Goal: Find specific page/section: Find specific page/section

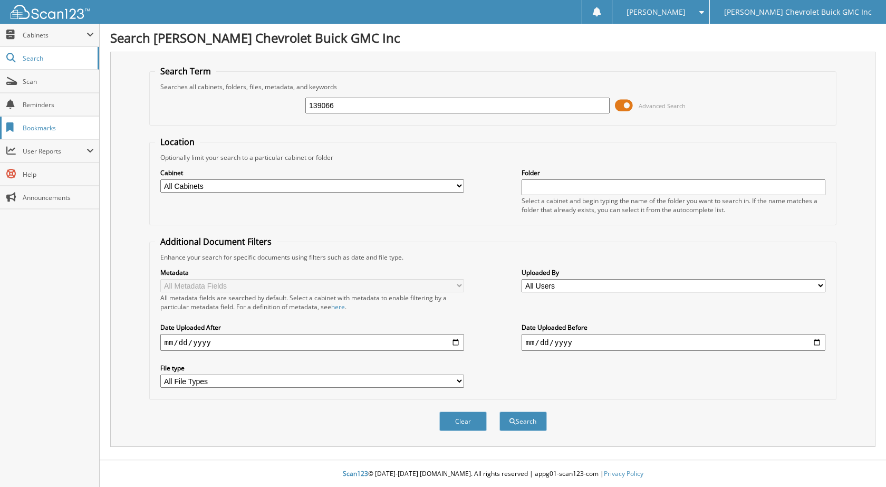
type input "139066"
click at [500, 412] on button "Search" at bounding box center [523, 422] width 47 height 20
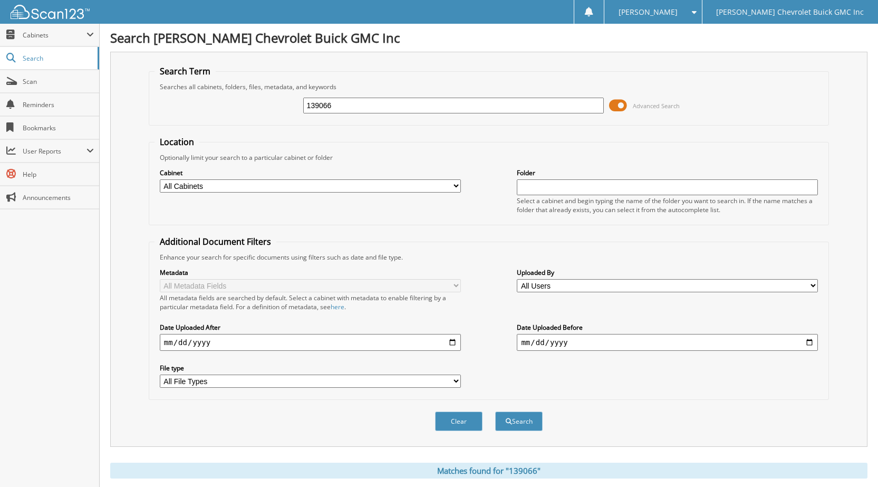
click at [399, 104] on input "139066" at bounding box center [453, 106] width 301 height 16
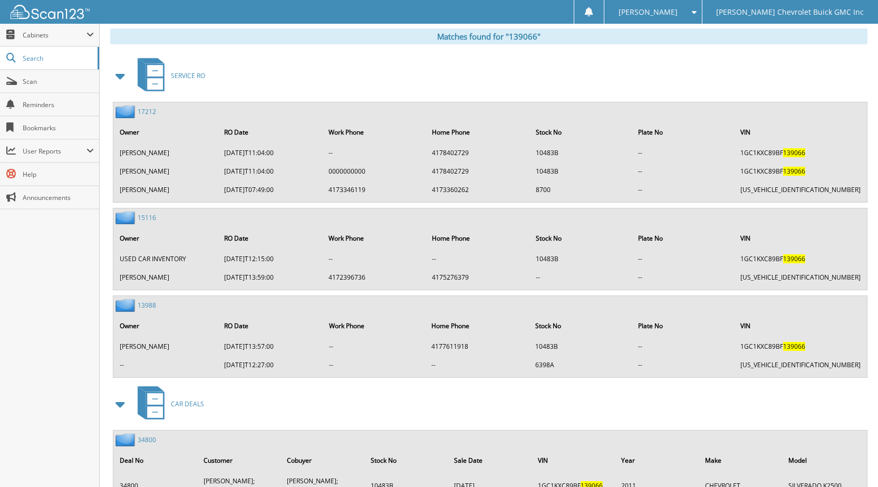
scroll to position [473, 0]
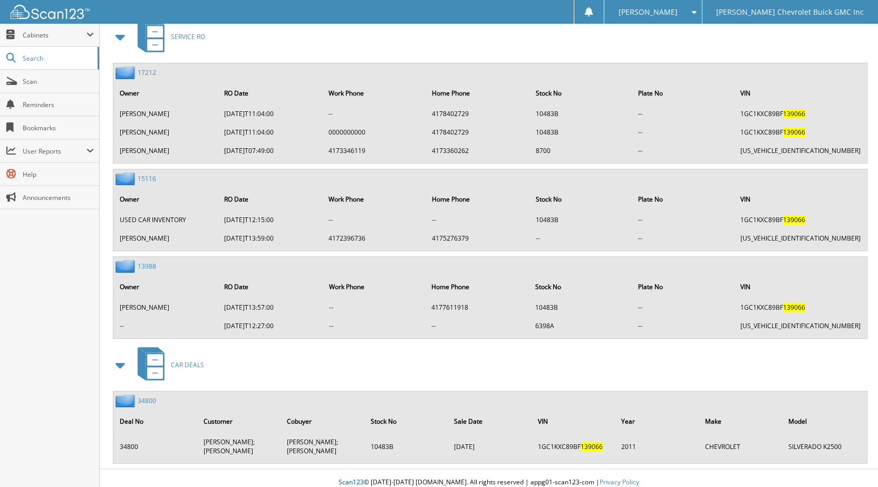
click at [149, 403] on link "34800" at bounding box center [147, 400] width 18 height 9
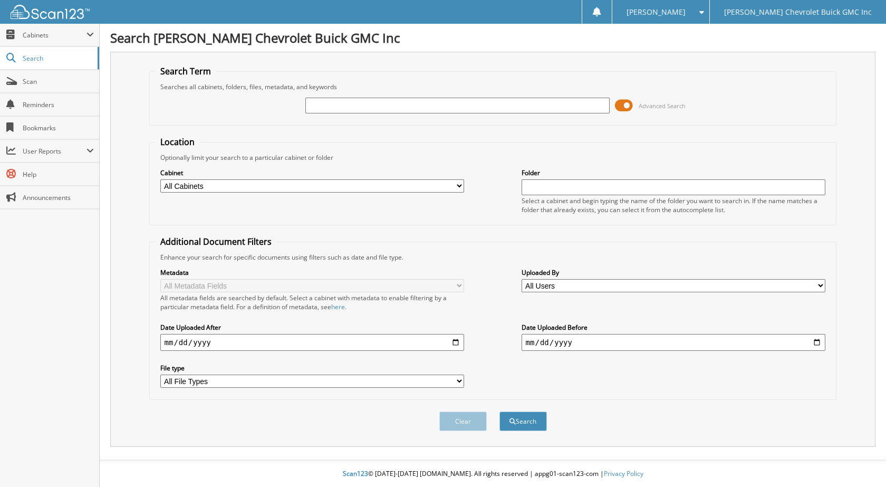
click at [446, 110] on input "text" at bounding box center [457, 106] width 304 height 16
type input "134413"
click at [500, 412] on button "Search" at bounding box center [523, 422] width 47 height 20
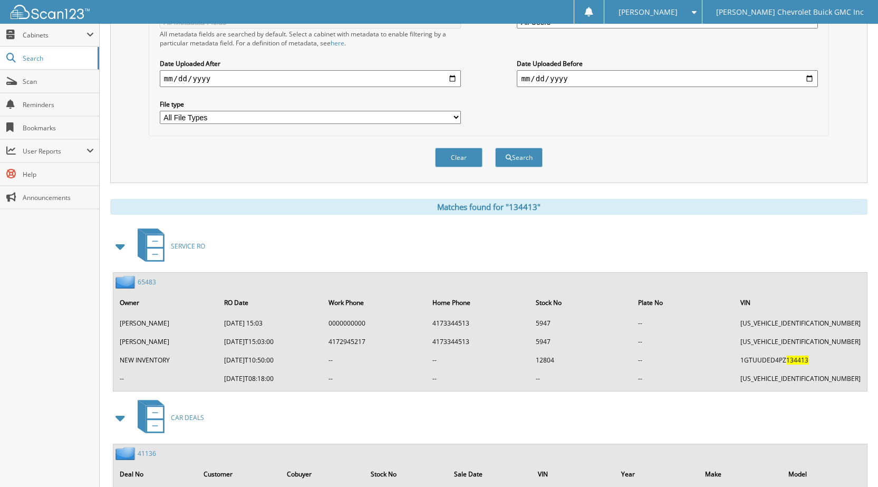
scroll to position [317, 0]
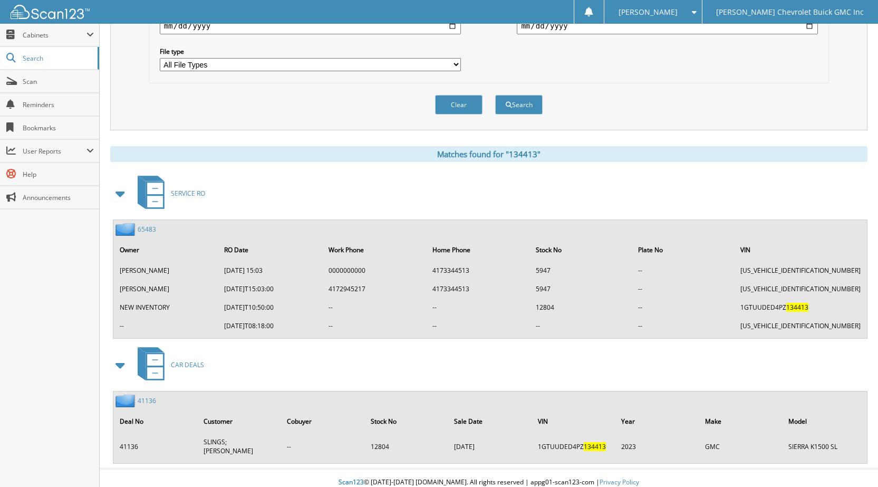
click at [147, 407] on div "41136" at bounding box center [134, 400] width 43 height 13
click at [146, 400] on link "41136" at bounding box center [147, 400] width 18 height 9
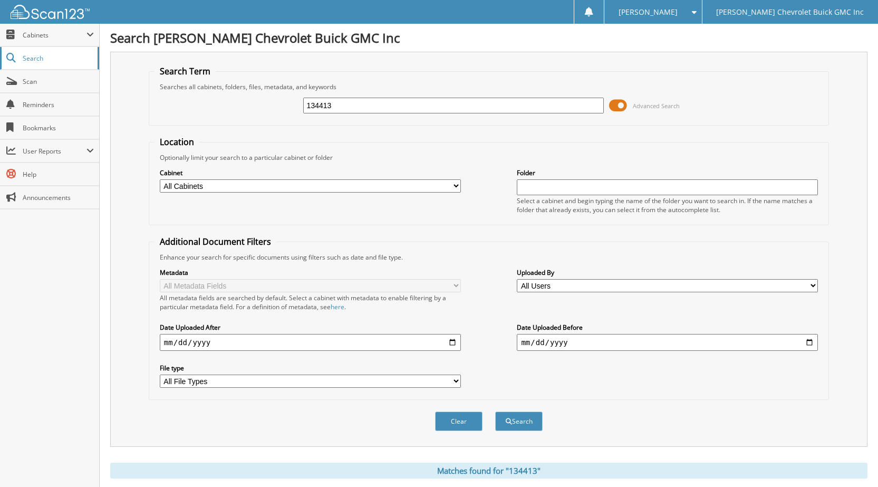
click at [70, 60] on span "Search" at bounding box center [58, 58] width 70 height 9
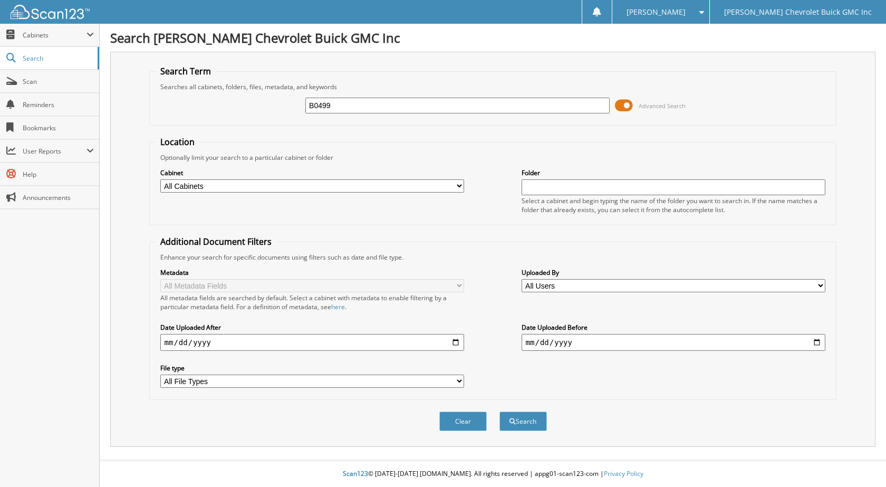
type input "B0499"
click at [500, 412] on button "Search" at bounding box center [523, 422] width 47 height 20
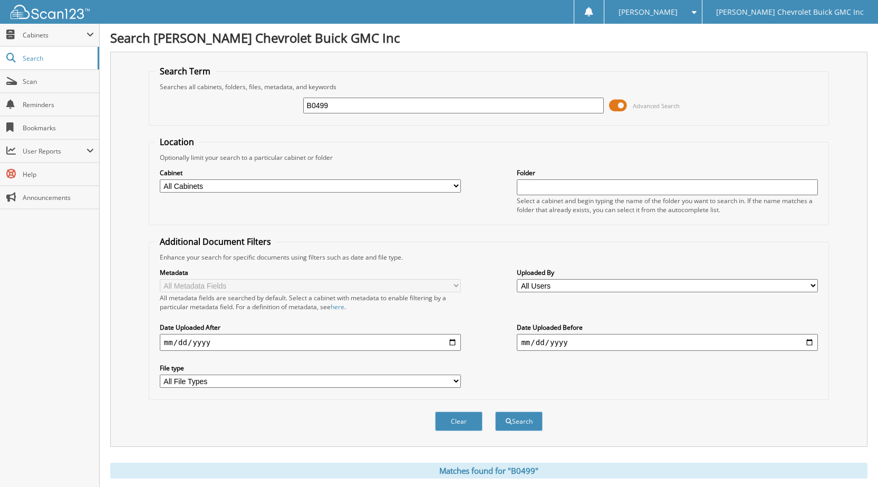
drag, startPoint x: 395, startPoint y: 95, endPoint x: 403, endPoint y: 108, distance: 14.5
click at [398, 101] on div "B0499 Advanced Search" at bounding box center [489, 105] width 669 height 28
click at [403, 108] on input "B0499" at bounding box center [453, 106] width 301 height 16
type input "B04999"
click at [495, 412] on button "Search" at bounding box center [518, 422] width 47 height 20
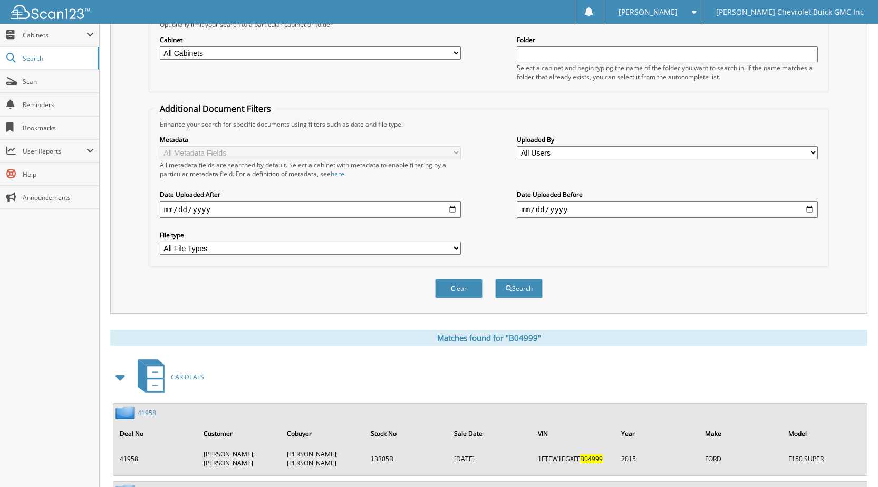
scroll to position [214, 0]
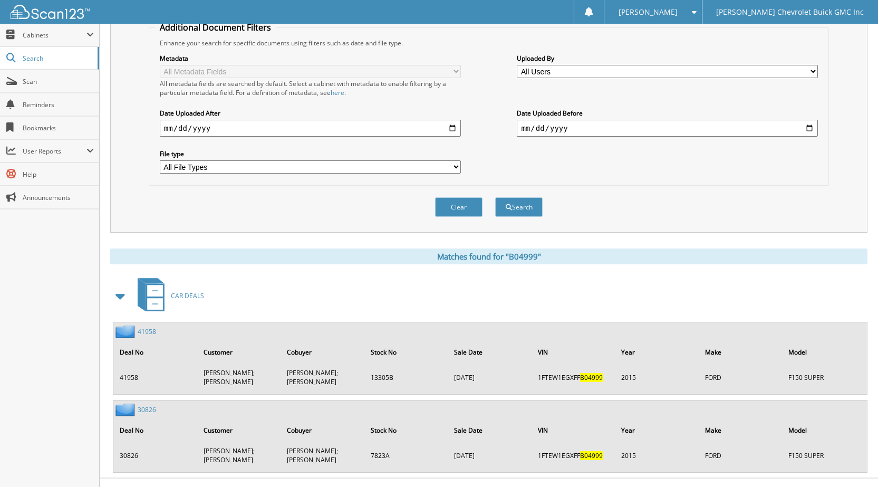
click at [143, 331] on link "41958" at bounding box center [147, 331] width 18 height 9
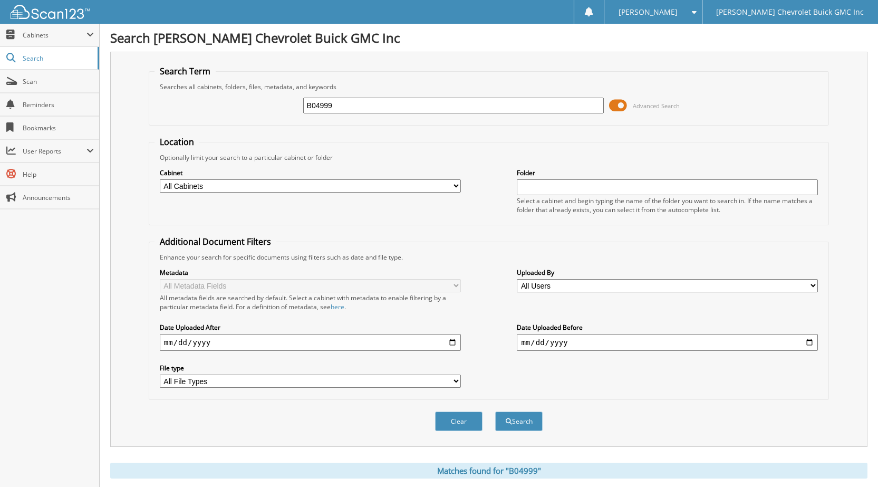
drag, startPoint x: 361, startPoint y: 115, endPoint x: 119, endPoint y: 123, distance: 242.3
click at [119, 123] on div "Search Term Searches all cabinets, folders, files, metadata, and keywords B0499…" at bounding box center [489, 249] width 758 height 395
type input "202704"
click at [495, 412] on button "Search" at bounding box center [518, 422] width 47 height 20
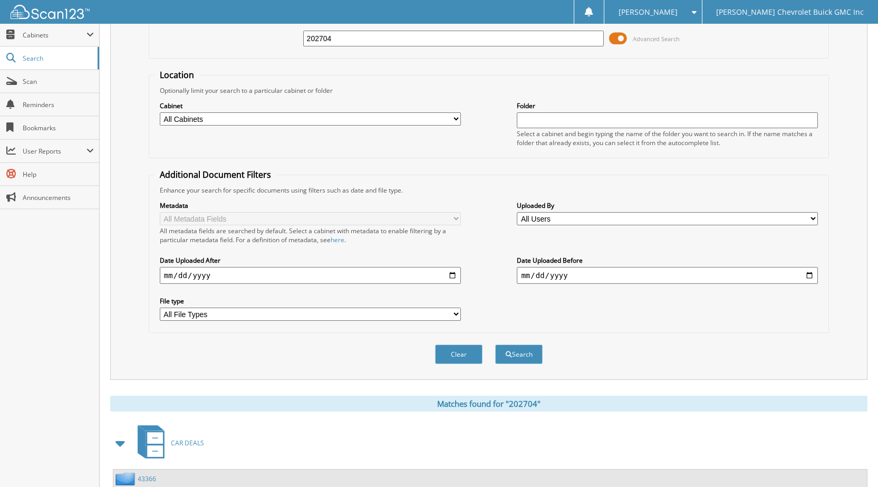
scroll to position [145, 0]
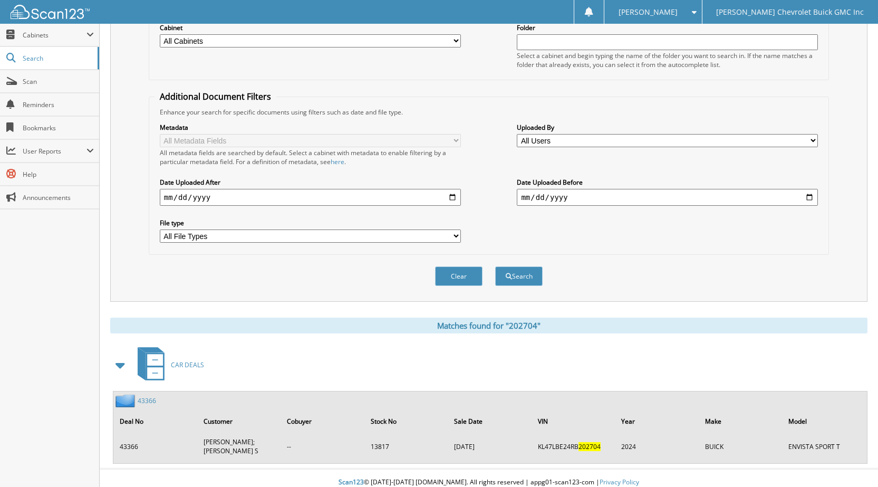
click at [149, 399] on link "43366" at bounding box center [147, 400] width 18 height 9
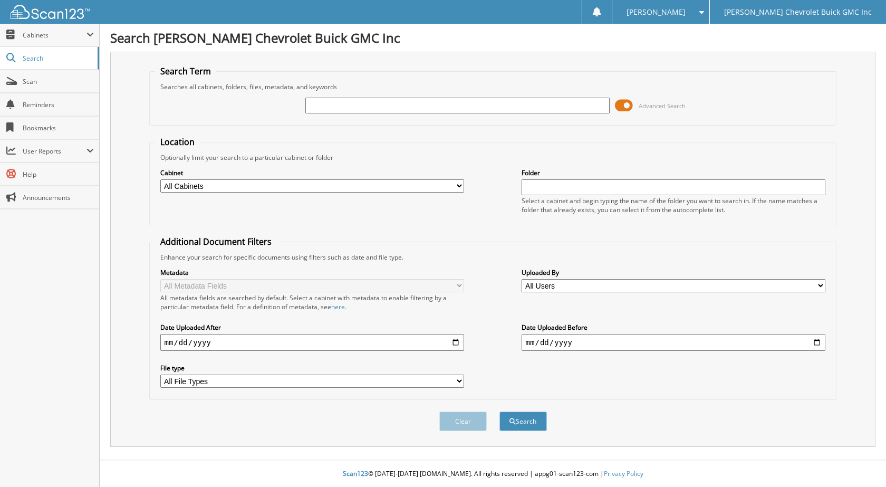
click at [328, 102] on input "text" at bounding box center [457, 106] width 304 height 16
type input "102690"
click at [500, 412] on button "Search" at bounding box center [523, 422] width 47 height 20
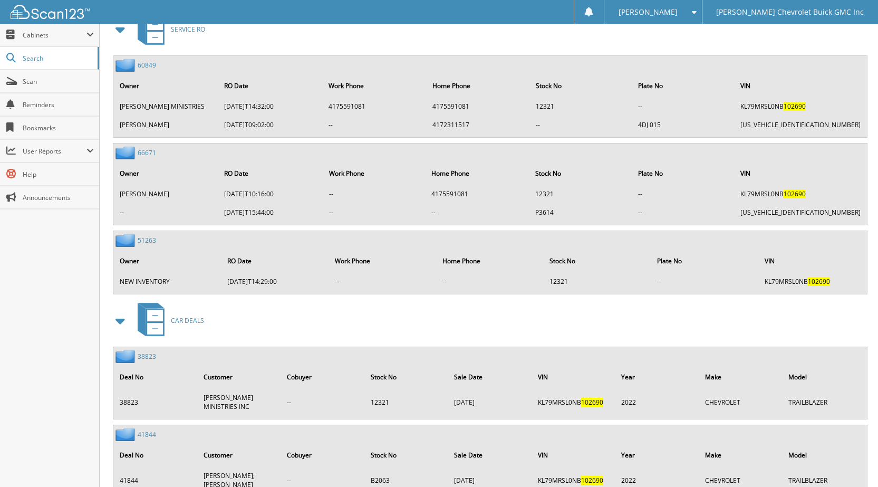
scroll to position [523, 0]
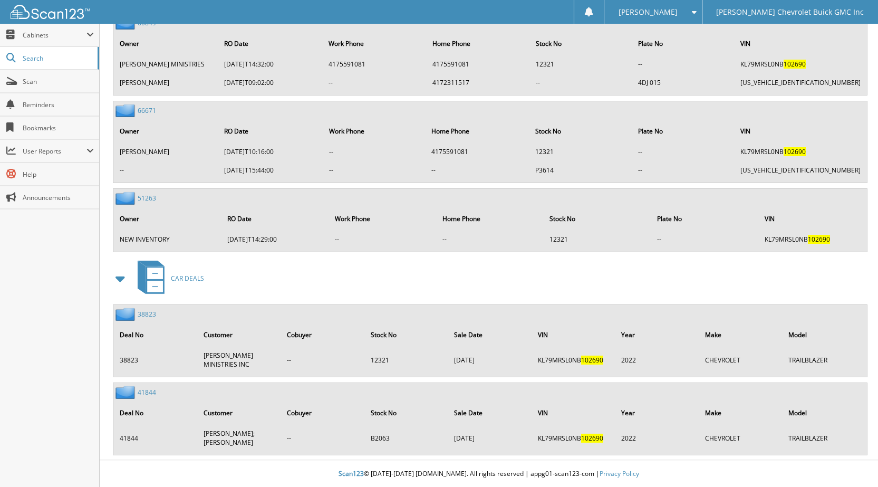
click at [149, 397] on link "41844" at bounding box center [147, 392] width 18 height 9
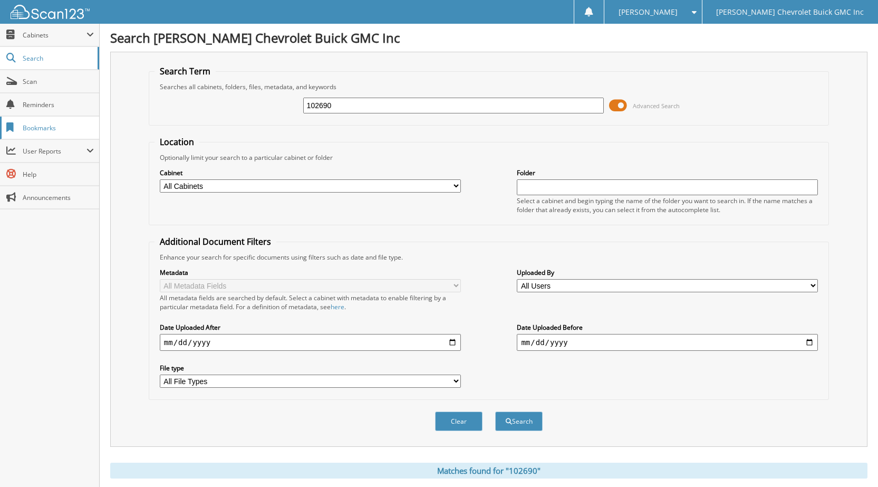
drag, startPoint x: 385, startPoint y: 100, endPoint x: 0, endPoint y: 122, distance: 385.8
type input "176021"
click at [495, 412] on button "Search" at bounding box center [518, 422] width 47 height 20
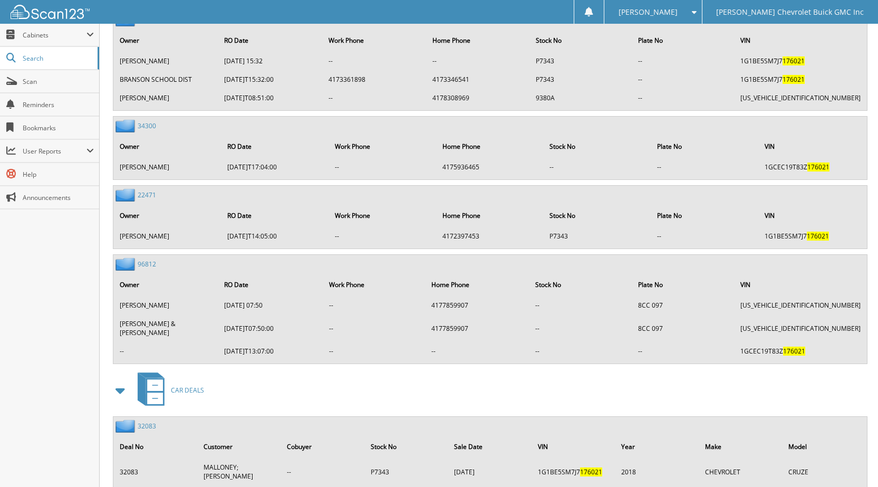
scroll to position [967, 0]
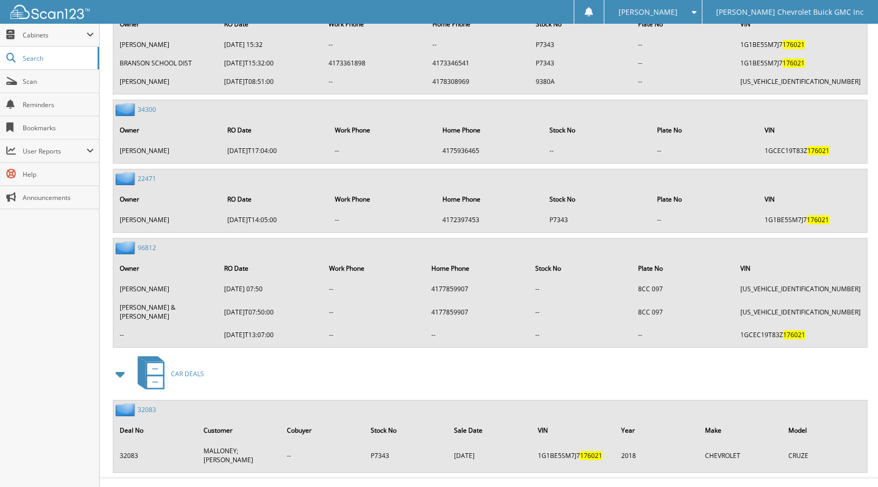
click at [147, 405] on link "32083" at bounding box center [147, 409] width 18 height 9
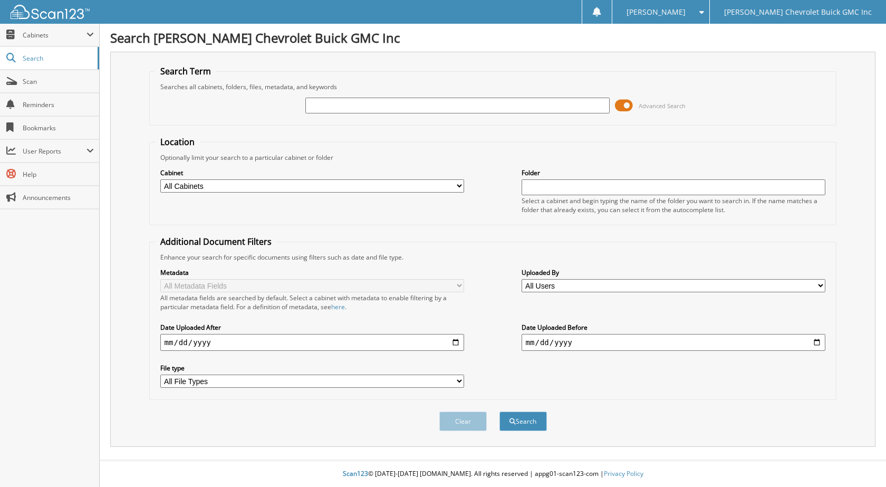
click at [480, 106] on input "text" at bounding box center [457, 106] width 304 height 16
type input "343255"
click at [500, 412] on button "Search" at bounding box center [523, 422] width 47 height 20
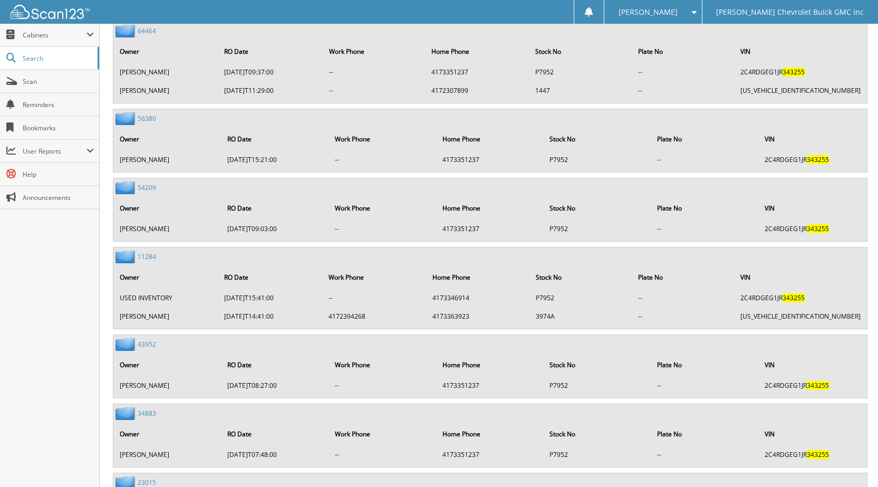
scroll to position [989, 0]
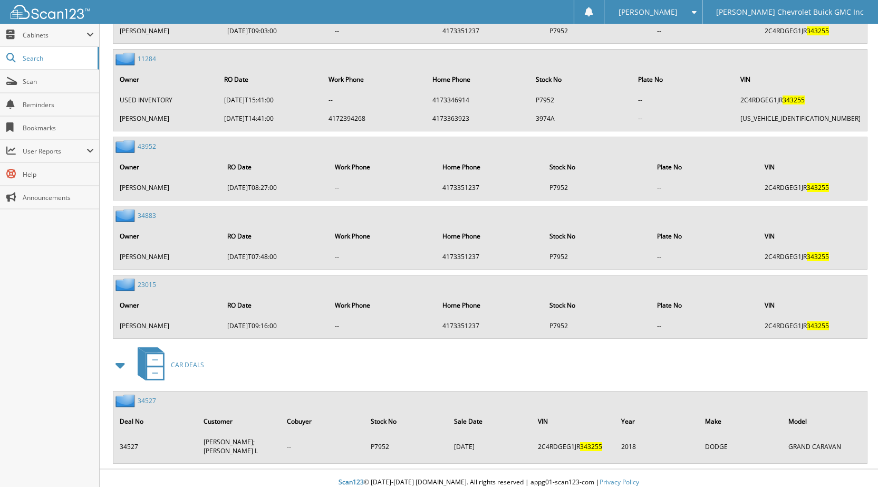
click at [145, 398] on link "34527" at bounding box center [147, 400] width 18 height 9
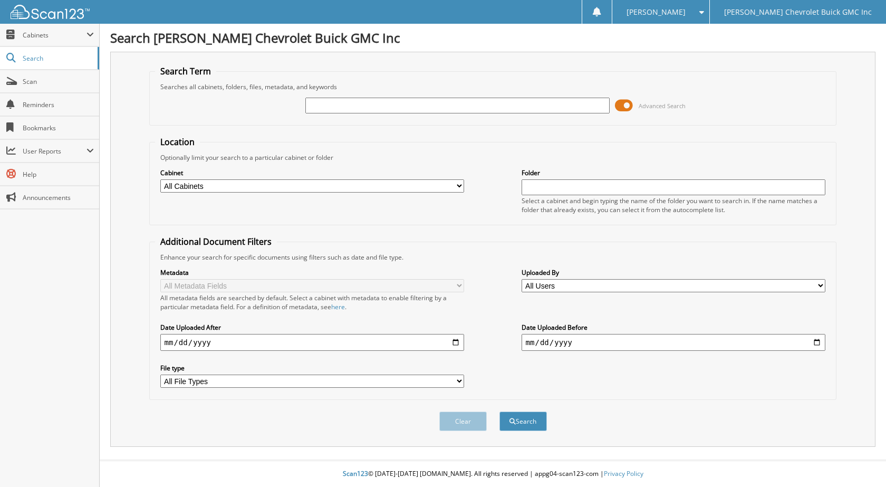
click at [326, 99] on input "text" at bounding box center [457, 106] width 304 height 16
type input "F47059"
click at [500, 412] on button "Search" at bounding box center [523, 422] width 47 height 20
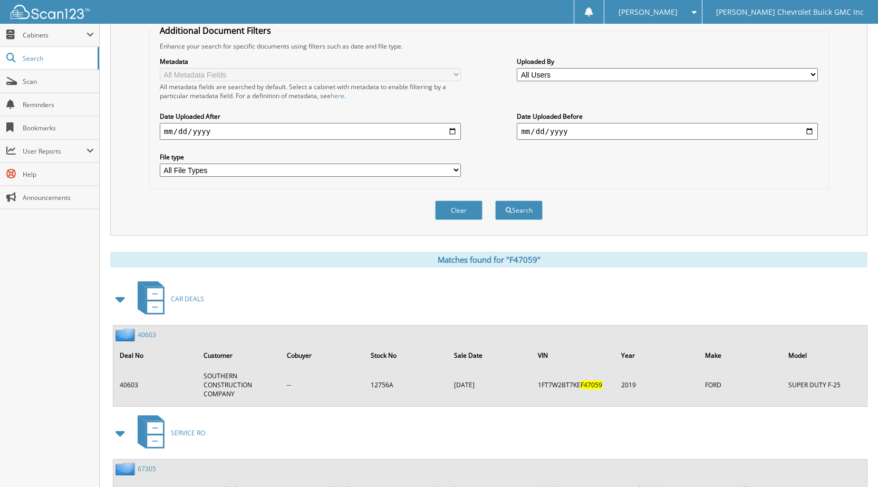
scroll to position [422, 0]
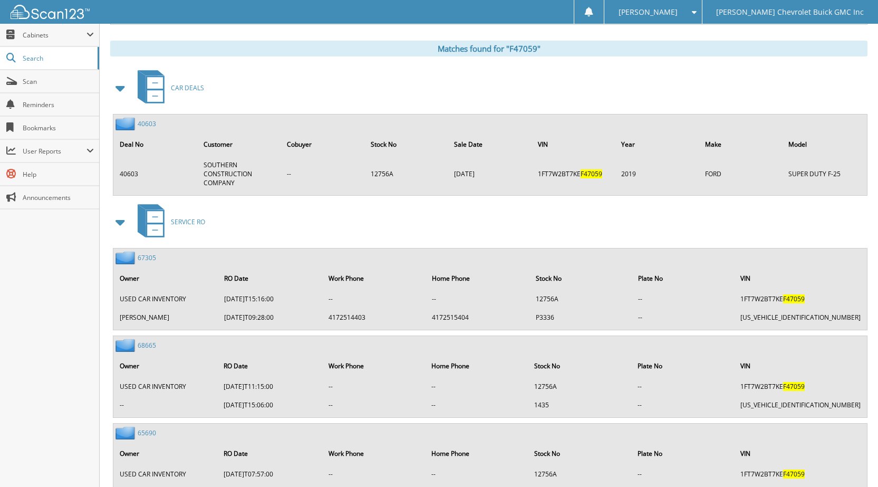
click at [147, 126] on link "40603" at bounding box center [147, 123] width 18 height 9
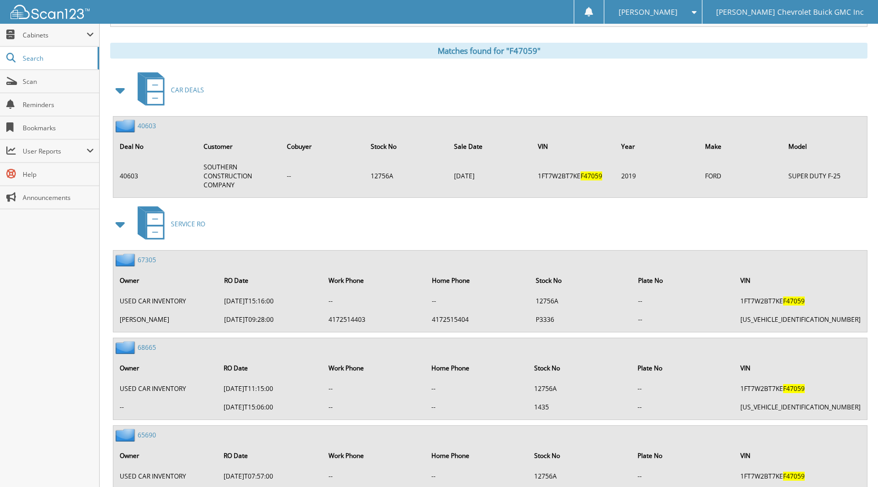
scroll to position [473, 0]
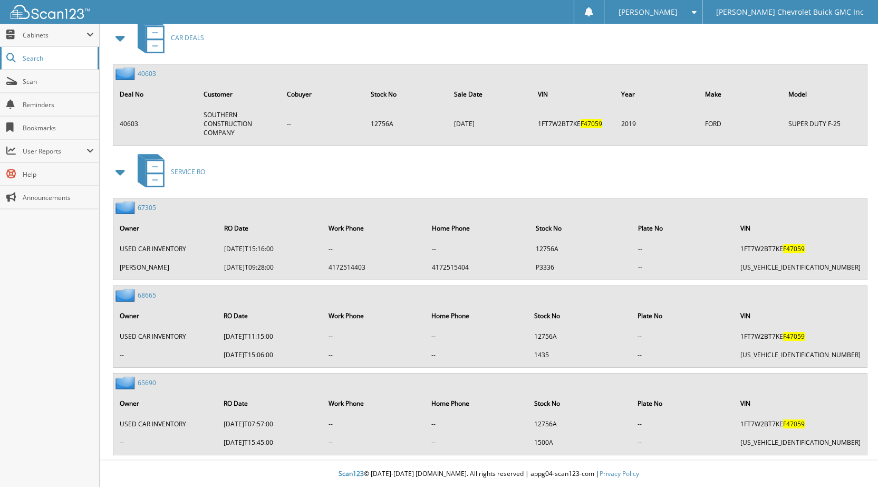
click at [74, 53] on link "Search" at bounding box center [49, 58] width 99 height 23
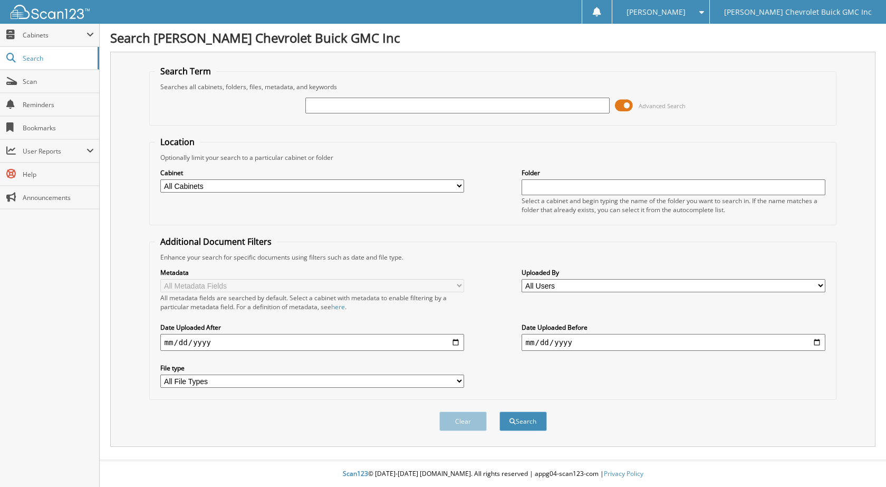
click at [320, 95] on div "Advanced Search" at bounding box center [493, 105] width 676 height 28
click at [330, 99] on input "text" at bounding box center [457, 106] width 304 height 16
type input "129779"
click at [500, 412] on button "Search" at bounding box center [523, 422] width 47 height 20
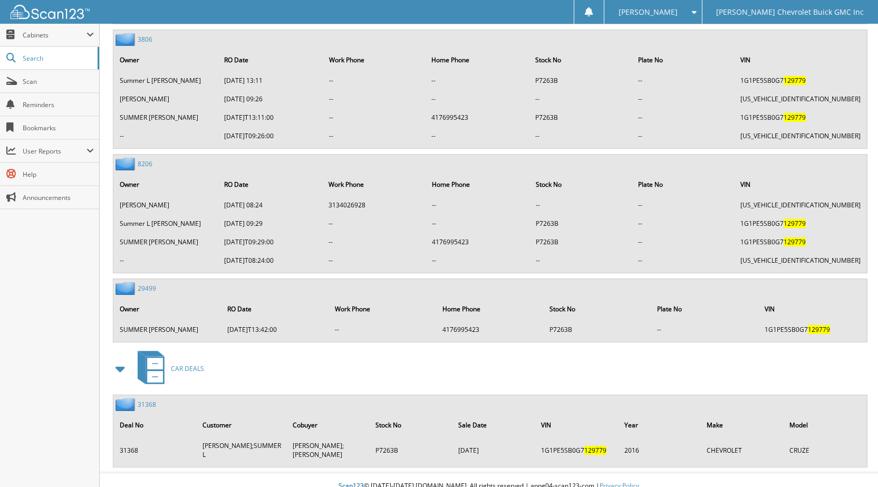
scroll to position [1059, 0]
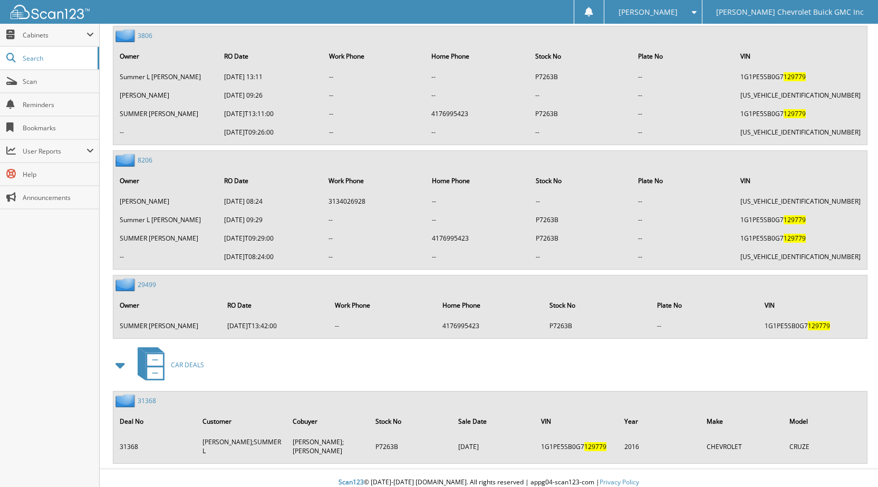
click at [140, 397] on link "31368" at bounding box center [147, 400] width 18 height 9
